Goal: Navigation & Orientation: Find specific page/section

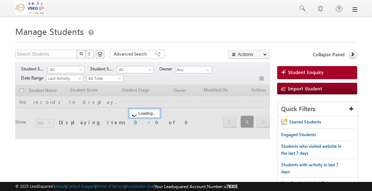
click at [355, 11] on link at bounding box center [355, 10] width 6 height 6
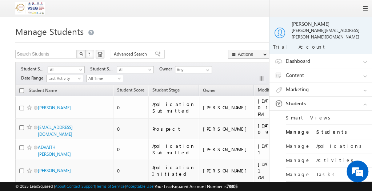
click at [333, 32] on div "[PERSON_NAME][EMAIL_ADDRESS][PERSON_NAME][DOMAIN_NAME]" at bounding box center [330, 33] width 76 height 13
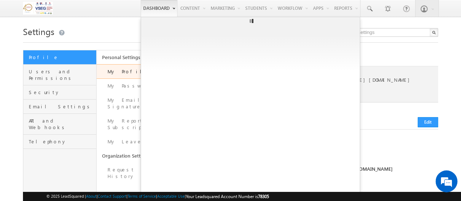
click at [159, 8] on link "Dashboard" at bounding box center [159, 8] width 37 height 17
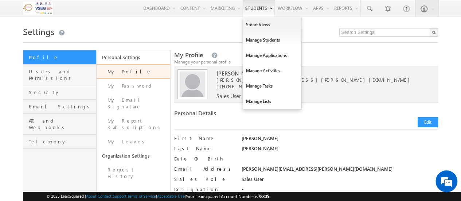
click at [250, 12] on link "Students" at bounding box center [258, 8] width 32 height 17
click at [252, 13] on link "Students" at bounding box center [258, 8] width 32 height 17
click at [250, 26] on link "Smart Views" at bounding box center [272, 24] width 58 height 15
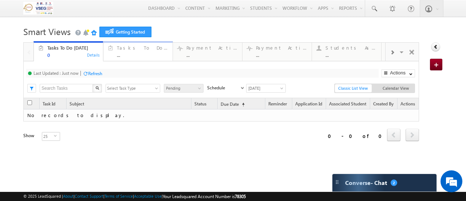
click at [159, 49] on div "Tasks To Do This Week" at bounding box center [143, 48] width 52 height 6
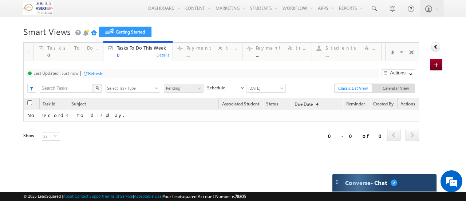
click at [351, 185] on span "Converse - Chat" at bounding box center [366, 182] width 42 height 7
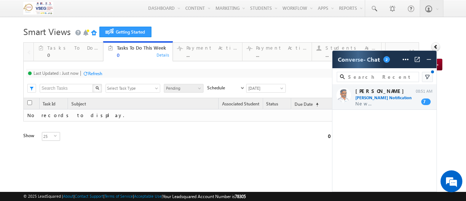
click at [383, 98] on div "Carter Carter Notification New Lead Assigned ADVAITH RAM REDDY YEDU... 08:51 AM…" at bounding box center [384, 96] width 104 height 25
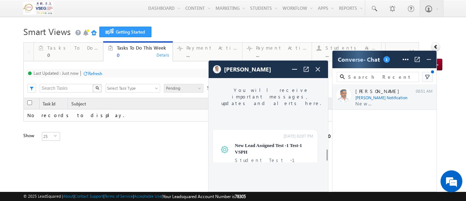
scroll to position [800, 0]
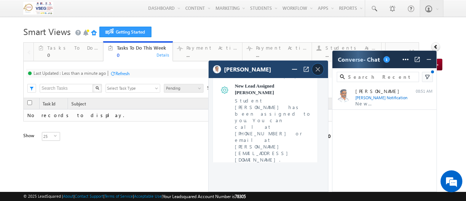
click at [321, 72] on img at bounding box center [318, 69] width 8 height 8
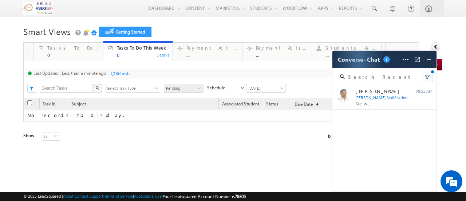
click at [238, 150] on div "Refresh first prev next last 0 - 0 of 0 Task Id Subject Associated Student Stat…" at bounding box center [221, 161] width 396 height 127
